Goal: Find contact information: Find contact information

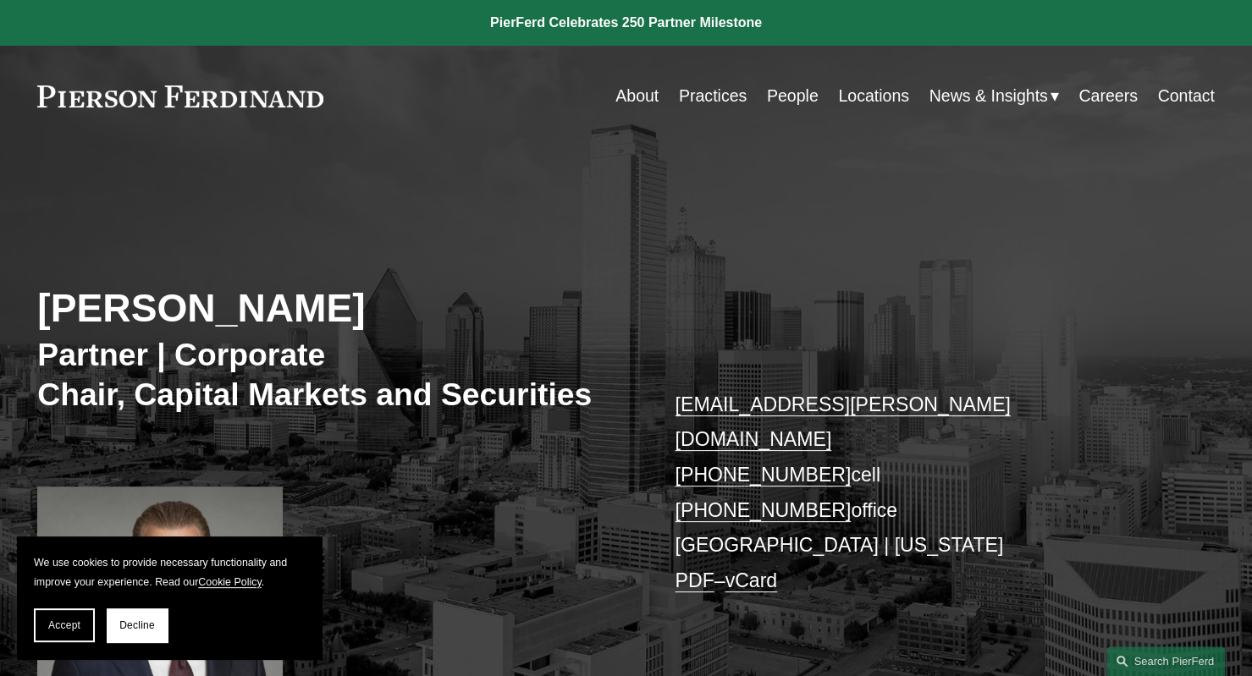
click at [724, 96] on link "Practices" at bounding box center [713, 96] width 68 height 33
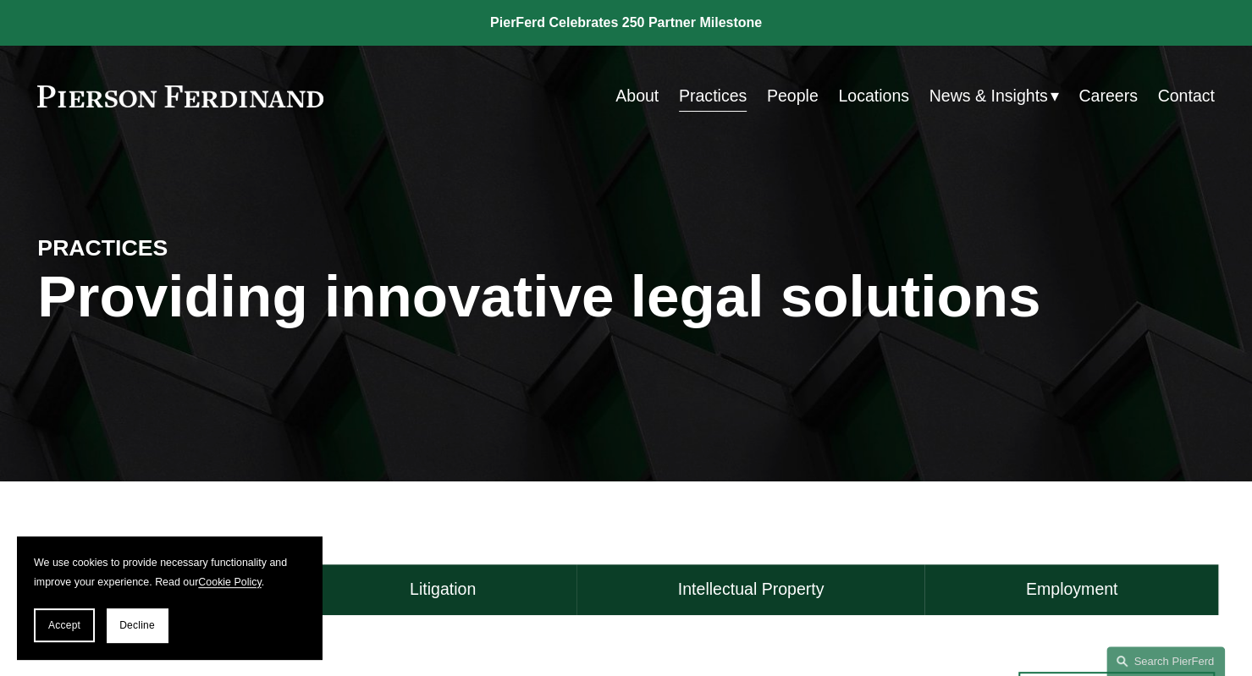
click at [798, 99] on link "People" at bounding box center [793, 96] width 52 height 33
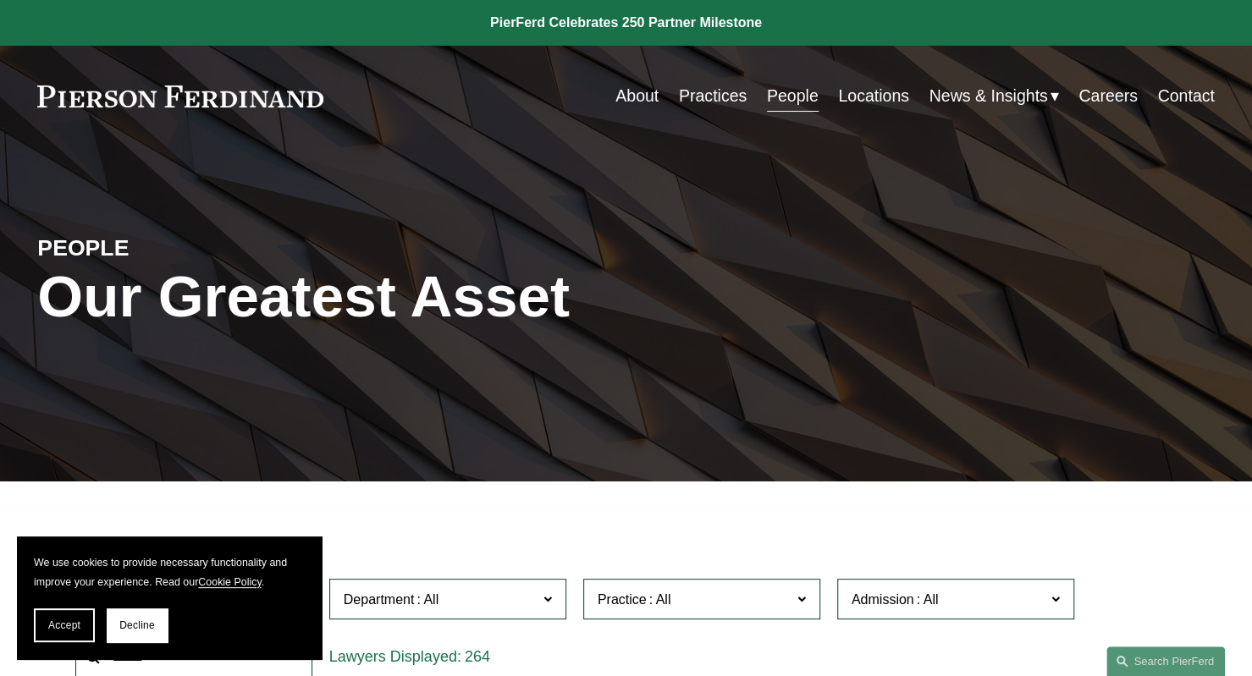
click at [886, 90] on link "Locations" at bounding box center [873, 96] width 71 height 33
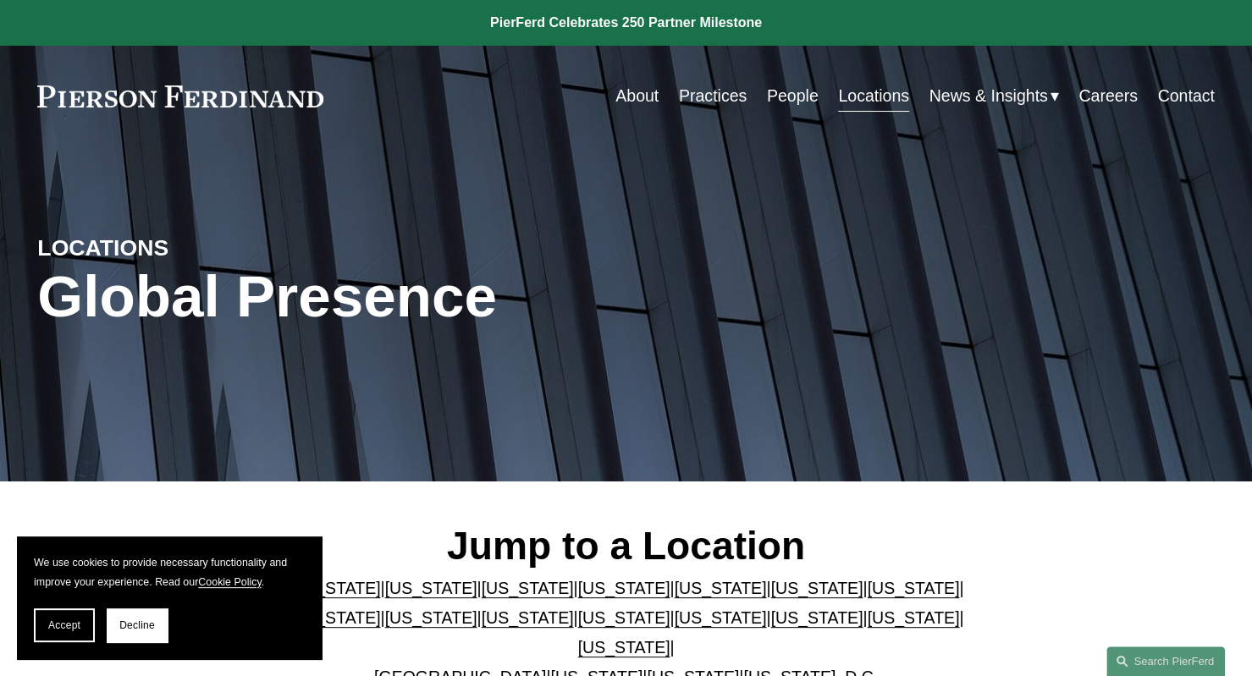
click at [990, 94] on span "News & Insights" at bounding box center [988, 96] width 118 height 30
click at [1100, 96] on link "Careers" at bounding box center [1107, 96] width 58 height 33
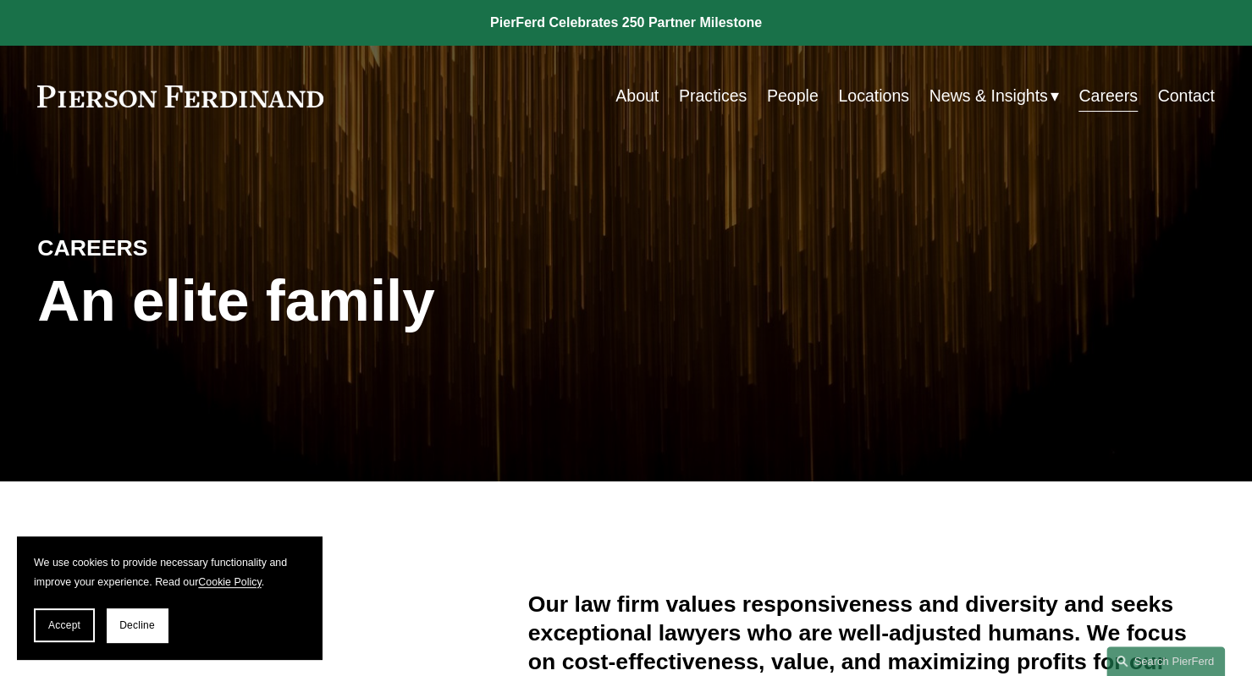
click at [1168, 92] on link "Contact" at bounding box center [1185, 96] width 57 height 33
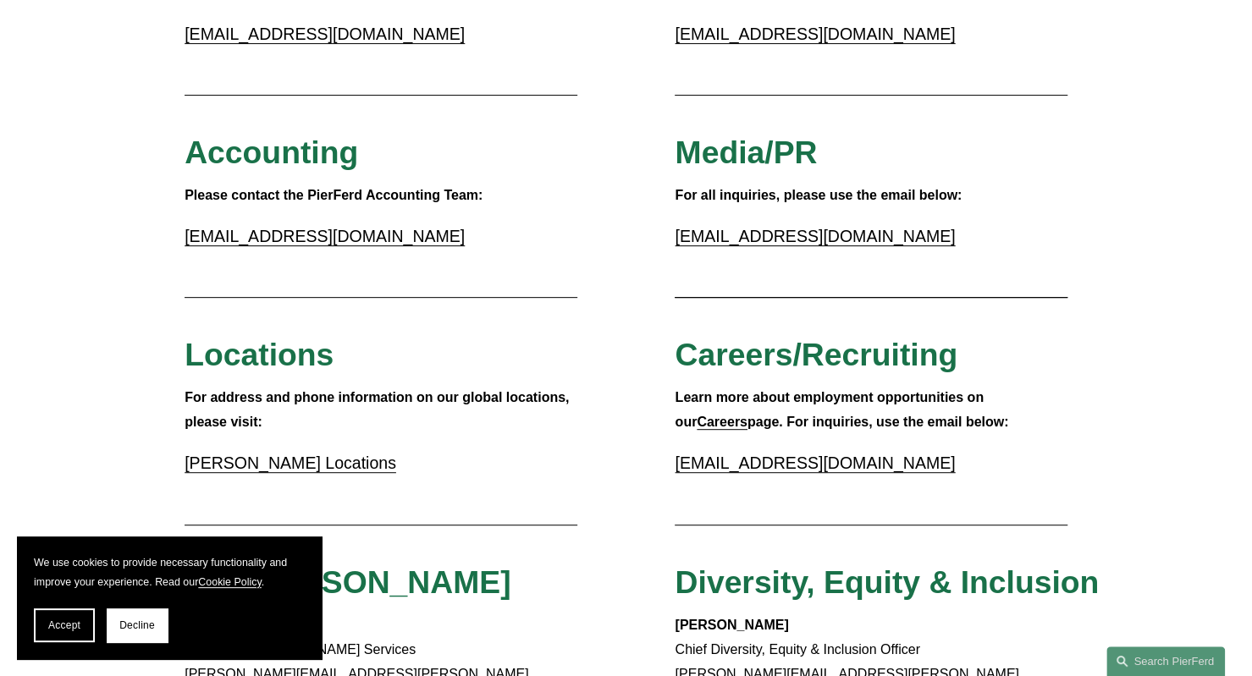
scroll to position [299, 0]
drag, startPoint x: 872, startPoint y: 241, endPoint x: 652, endPoint y: 249, distance: 220.2
copy link "[EMAIL_ADDRESS][DOMAIN_NAME]"
